Goal: Transaction & Acquisition: Purchase product/service

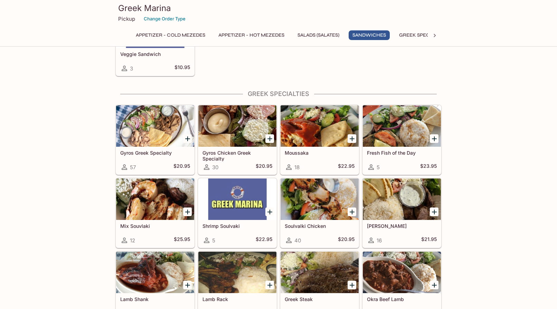
scroll to position [599, 0]
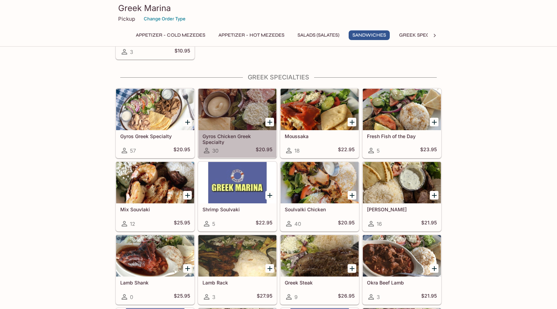
click at [238, 100] on div at bounding box center [237, 109] width 78 height 41
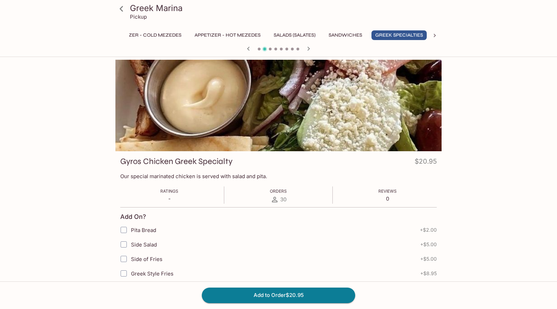
scroll to position [0, 27]
click at [229, 107] on div at bounding box center [278, 106] width 326 height 92
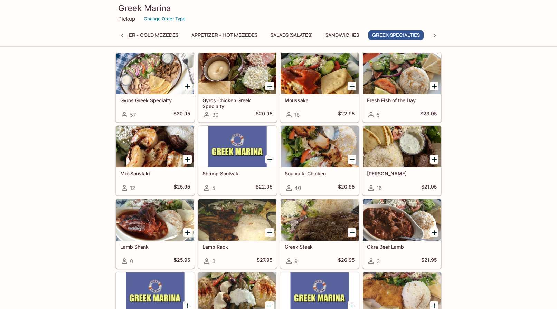
scroll to position [632, 0]
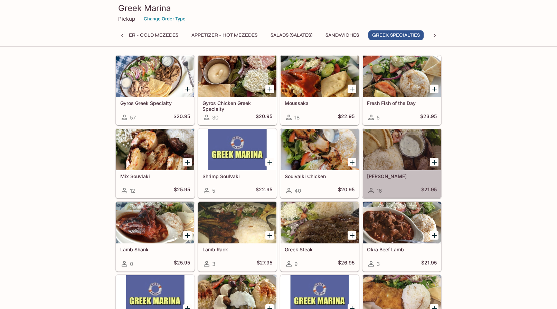
click at [390, 152] on div at bounding box center [402, 149] width 78 height 41
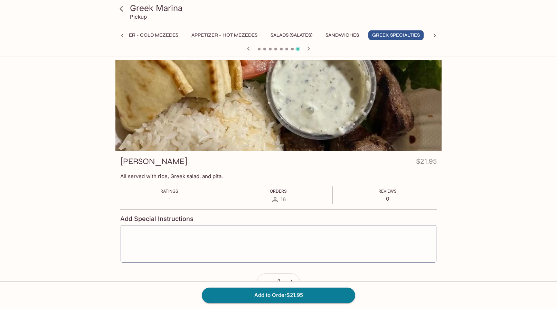
click at [404, 113] on div at bounding box center [278, 106] width 326 height 92
click at [290, 293] on button "Add to Order $21.95" at bounding box center [278, 295] width 153 height 15
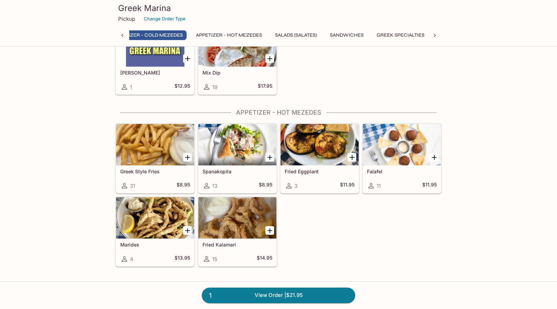
scroll to position [0, 9]
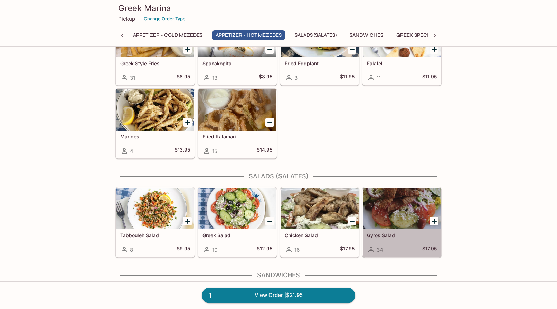
click at [393, 210] on div at bounding box center [402, 208] width 78 height 41
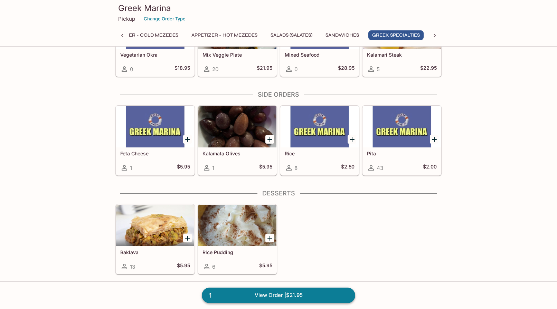
click at [282, 294] on link "1 View Order | $21.95" at bounding box center [278, 295] width 153 height 15
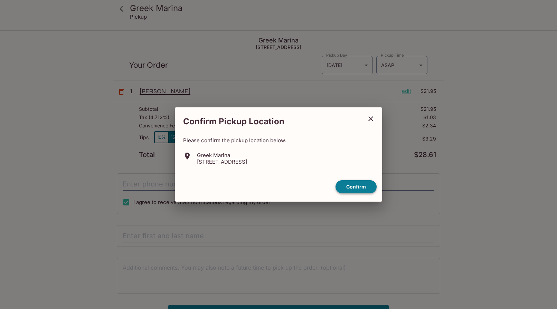
click at [353, 188] on button "Confirm" at bounding box center [355, 186] width 41 height 13
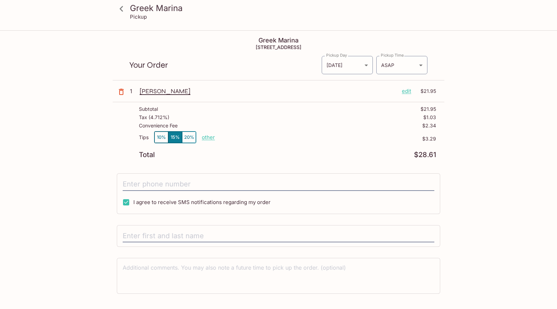
click at [206, 138] on p "other" at bounding box center [208, 137] width 13 height 7
drag, startPoint x: 259, startPoint y: 136, endPoint x: 233, endPoint y: 133, distance: 26.1
click at [233, 133] on div "Done 3.29" at bounding box center [232, 137] width 60 height 11
type input "0.00"
click at [296, 144] on div "Tips 10% 15% 20% Done 0.00 $3.29" at bounding box center [287, 141] width 297 height 20
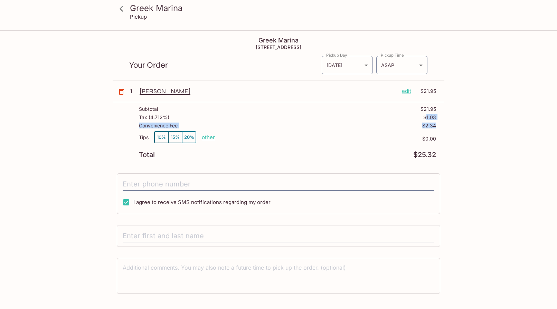
drag, startPoint x: 438, startPoint y: 124, endPoint x: 425, endPoint y: 115, distance: 15.7
click at [425, 115] on div "Subtotal $21.95 Tax ( 4.712% ) $1.03 Convenience Fee $2.34 Tips 10% 15% 20% oth…" at bounding box center [278, 132] width 331 height 60
click at [425, 115] on p "$1.03" at bounding box center [429, 118] width 13 height 6
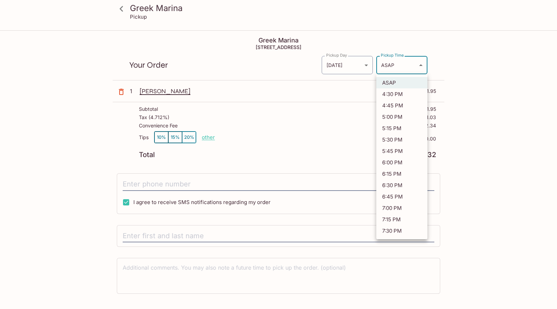
click at [388, 60] on body "Greek Marina Pickup Greek Marina [STREET_ADDRESS] Your Order Pickup Day [DATE] …" at bounding box center [278, 185] width 557 height 309
click at [414, 107] on li "4:45 PM" at bounding box center [401, 105] width 51 height 11
type input "[DATE]T02:45:54.000000Z"
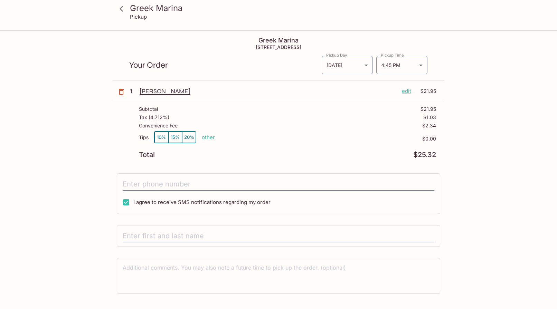
click at [454, 73] on div "Greek Marina Pickup Greek Marina [STREET_ADDRESS] Your Order Pickup Day [DATE] …" at bounding box center [278, 186] width 442 height 310
